Goal: Task Accomplishment & Management: Use online tool/utility

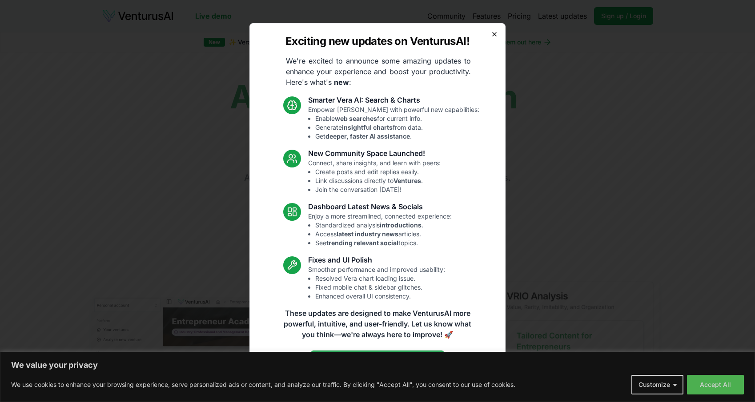
click at [496, 33] on icon "button" at bounding box center [494, 34] width 7 height 7
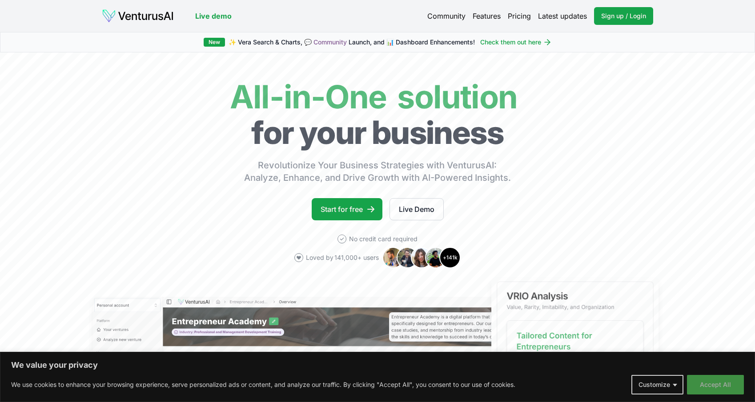
click at [719, 390] on button "Accept All" at bounding box center [715, 385] width 57 height 20
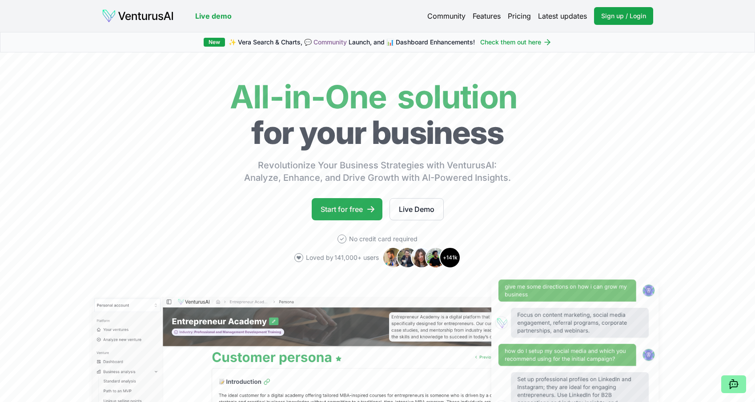
click at [358, 207] on link "Start for free" at bounding box center [347, 209] width 71 height 22
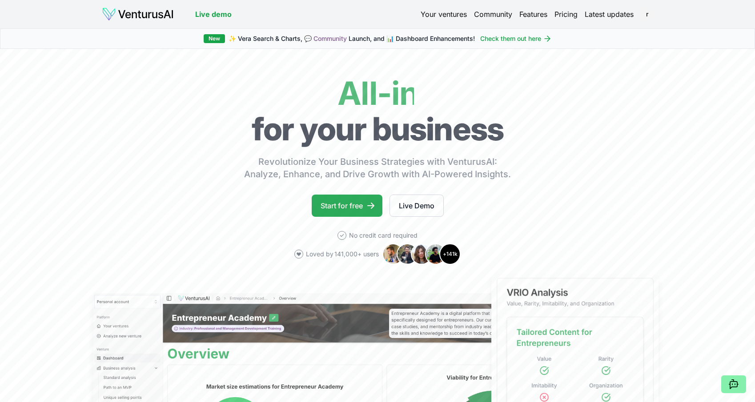
click at [354, 209] on link "Start for free" at bounding box center [347, 206] width 71 height 22
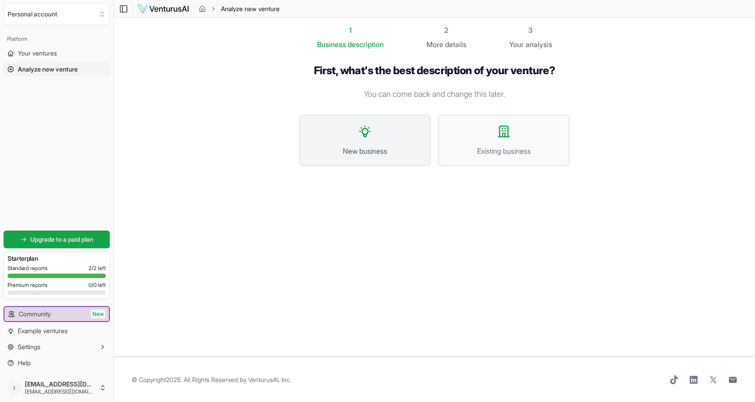
click at [376, 146] on span "New business" at bounding box center [365, 151] width 112 height 11
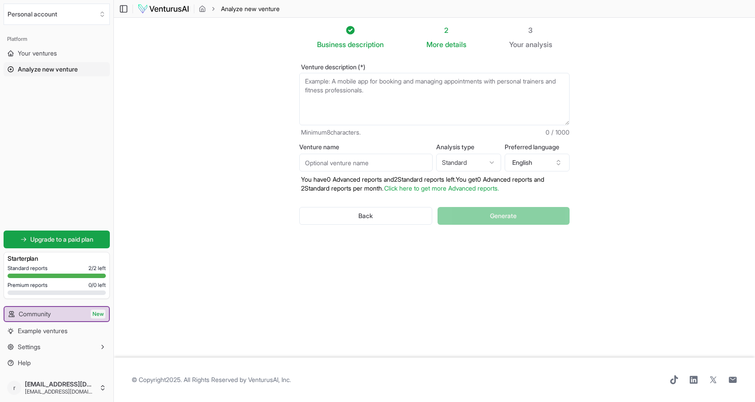
click at [358, 83] on textarea "Venture description (*)" at bounding box center [434, 99] width 270 height 52
paste textarea "[DOMAIN_NAME] — The Digital Hub for Student Success and Career Readiness Taglin…"
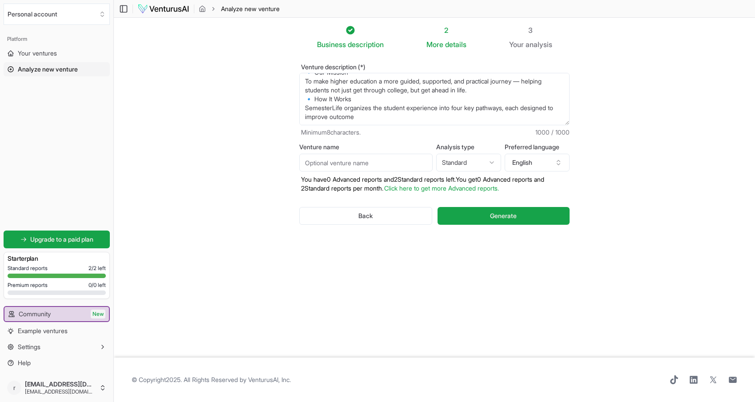
scroll to position [116, 0]
drag, startPoint x: 308, startPoint y: 98, endPoint x: 400, endPoint y: 120, distance: 94.9
click at [400, 120] on textarea "[DOMAIN_NAME] — The Digital Hub for Student Success and Career Readiness Taglin…" at bounding box center [434, 99] width 270 height 52
type textarea "[DOMAIN_NAME] — The Digital Hub for Student Success and Career Readiness Taglin…"
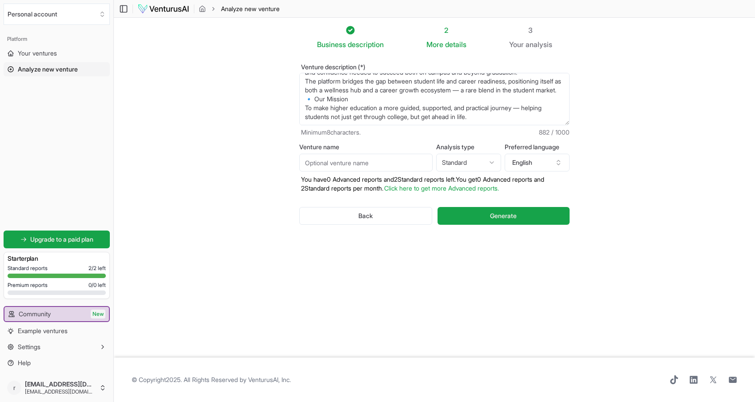
click at [372, 166] on input "Venture name" at bounding box center [365, 163] width 133 height 18
type input "s"
type input "[DOMAIN_NAME]"
click at [479, 166] on html "We value your privacy We use cookies to enhance your browsing experience, serve…" at bounding box center [377, 201] width 755 height 402
click at [588, 170] on html "We value your privacy We use cookies to enhance your browsing experience, serve…" at bounding box center [377, 201] width 755 height 402
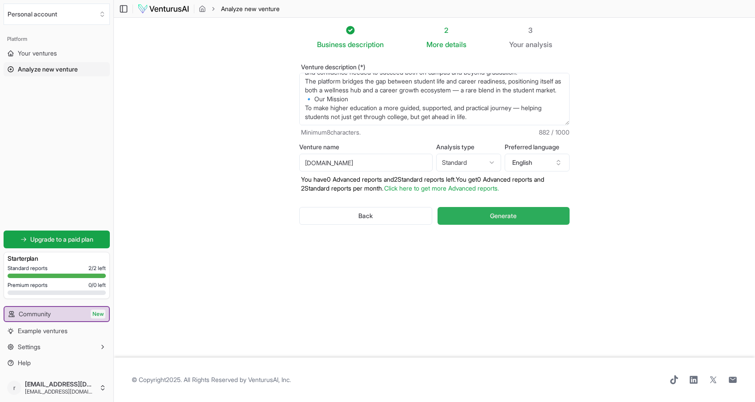
click at [486, 217] on button "Generate" at bounding box center [503, 216] width 132 height 18
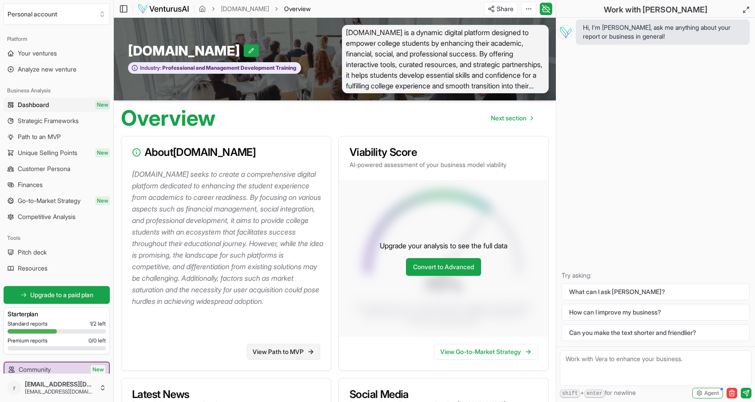
click at [289, 349] on link "View Path to MVP" at bounding box center [283, 352] width 73 height 16
